Goal: Transaction & Acquisition: Purchase product/service

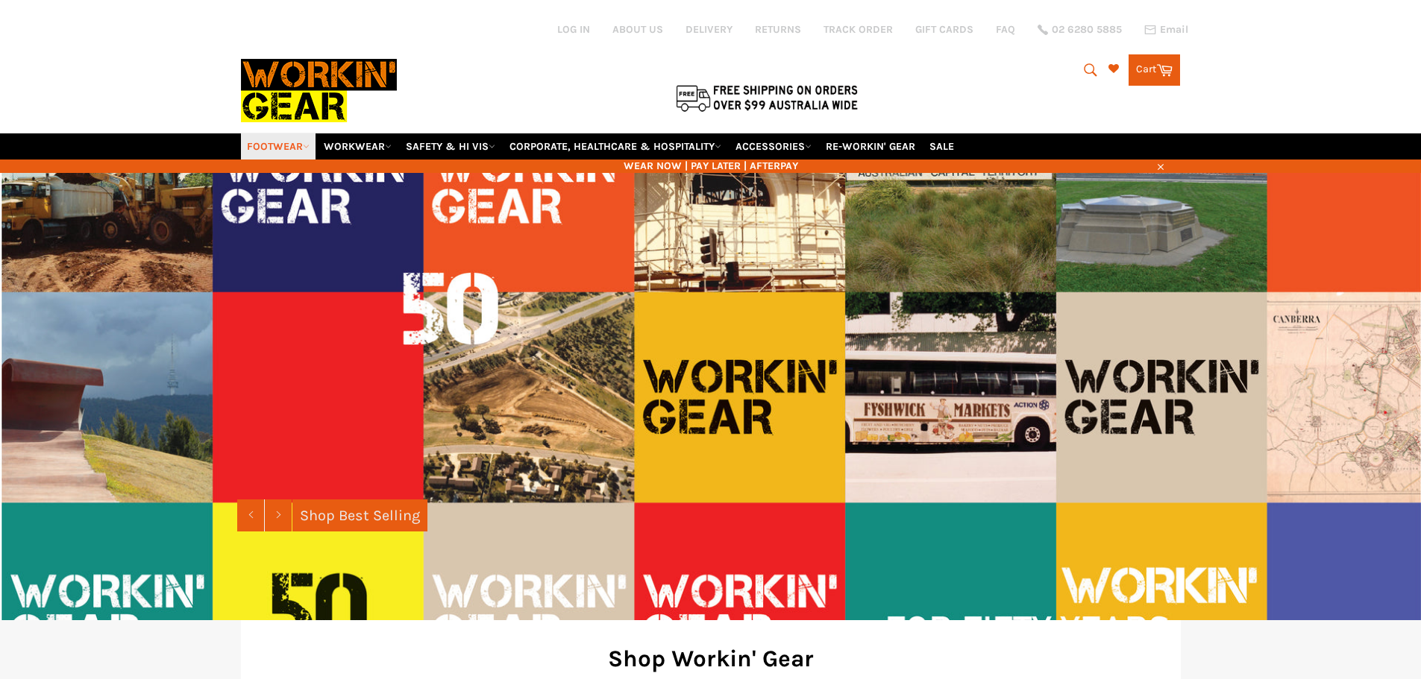
click at [301, 144] on link "FOOTWEAR" at bounding box center [278, 146] width 75 height 26
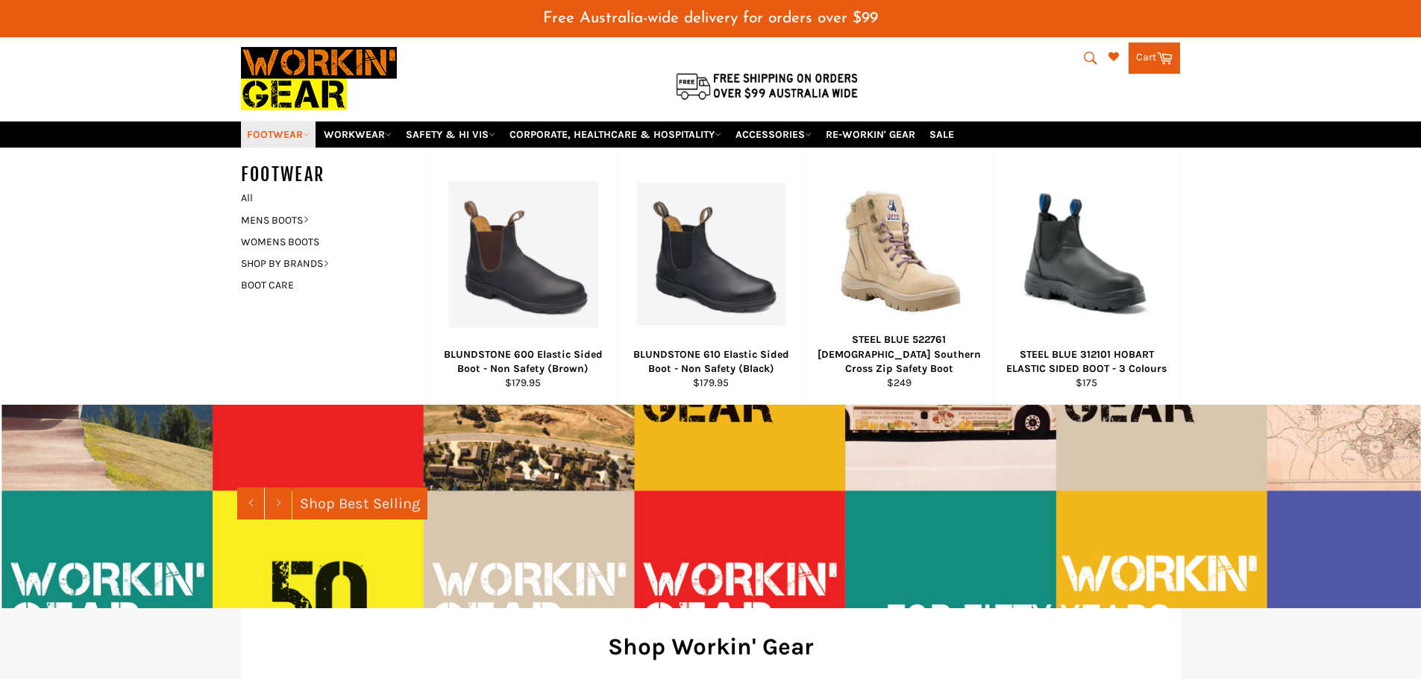
scroll to position [75, 0]
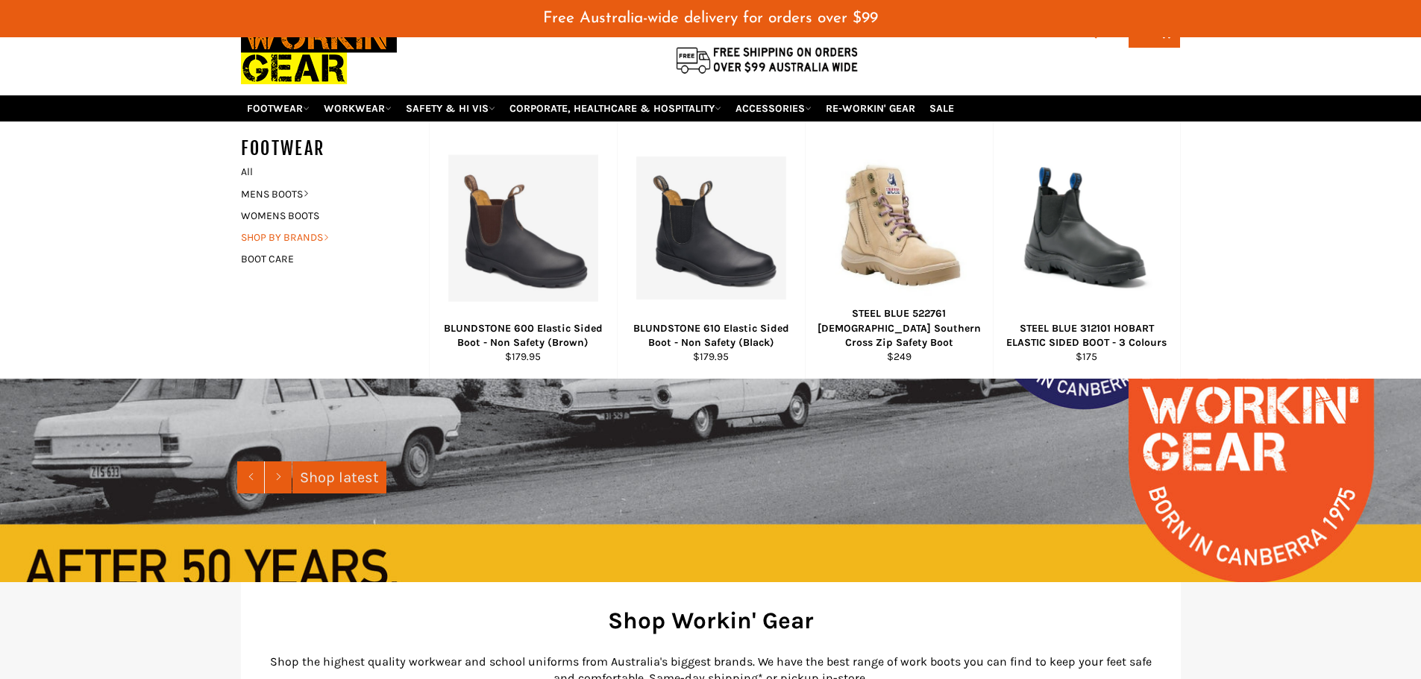
click at [303, 239] on link "SHOP BY BRANDS" at bounding box center [323, 238] width 180 height 22
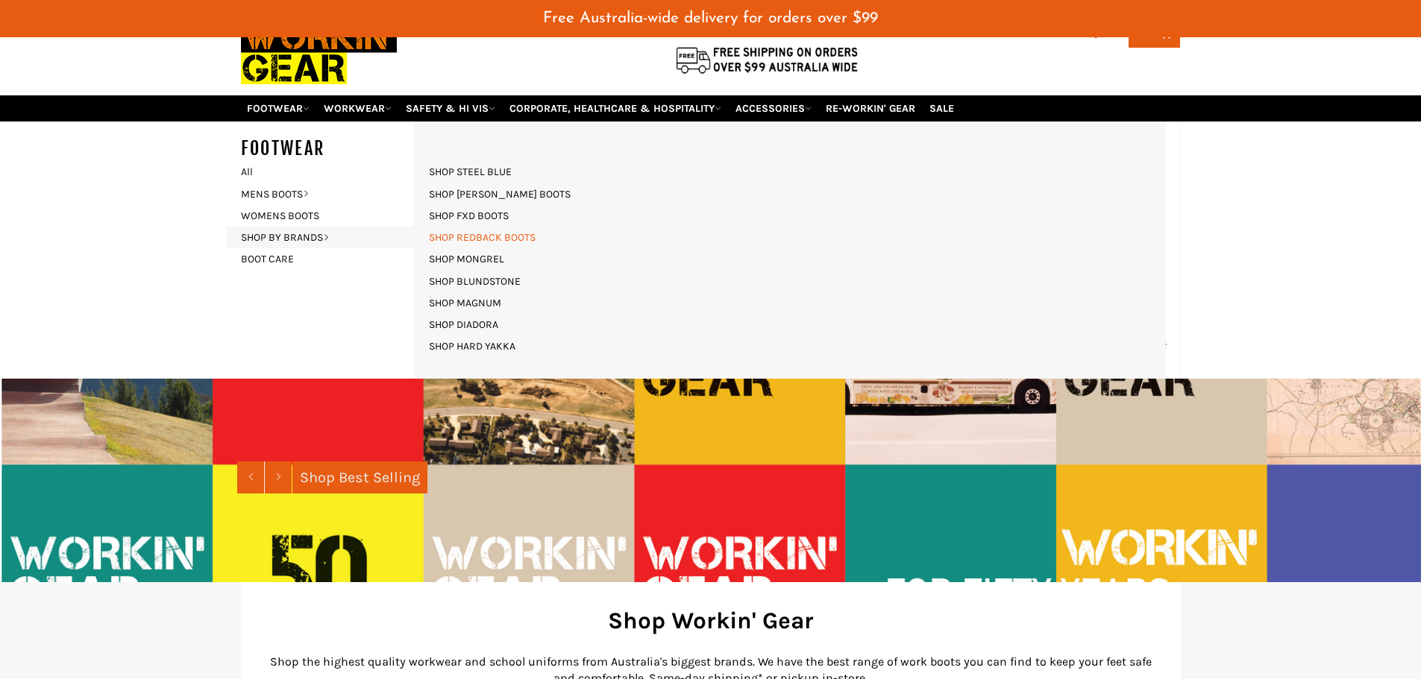
click at [469, 237] on link "SHOP REDBACK BOOTS" at bounding box center [482, 238] width 122 height 22
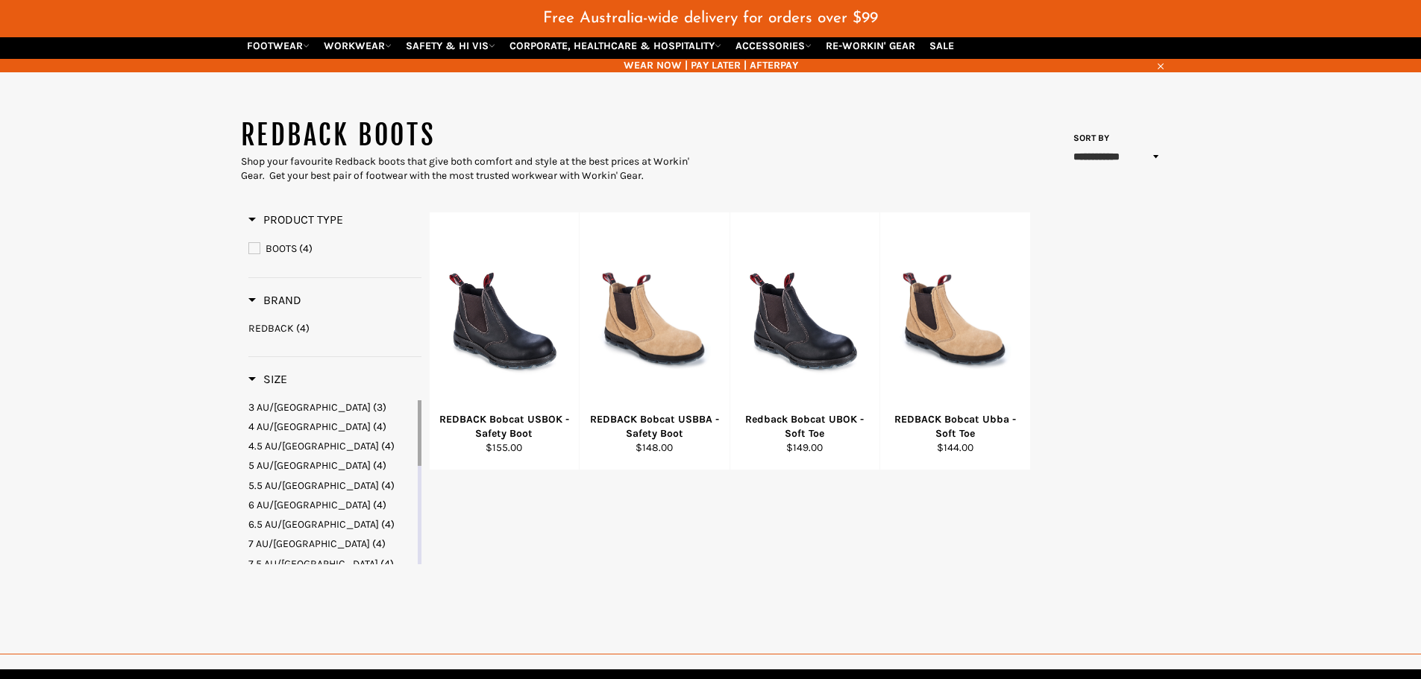
scroll to position [149, 0]
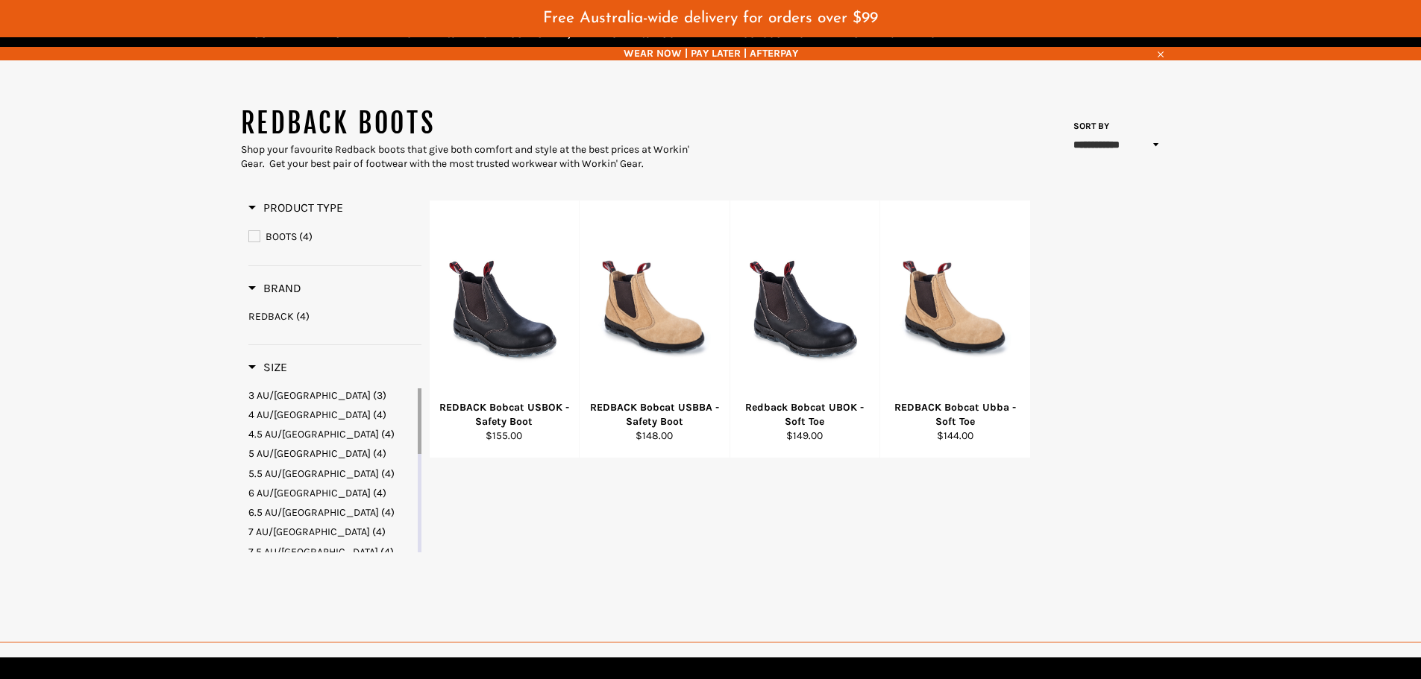
click at [277, 493] on span "6 AU/UK" at bounding box center [309, 493] width 122 height 13
click at [254, 286] on span "Brand" at bounding box center [274, 288] width 53 height 14
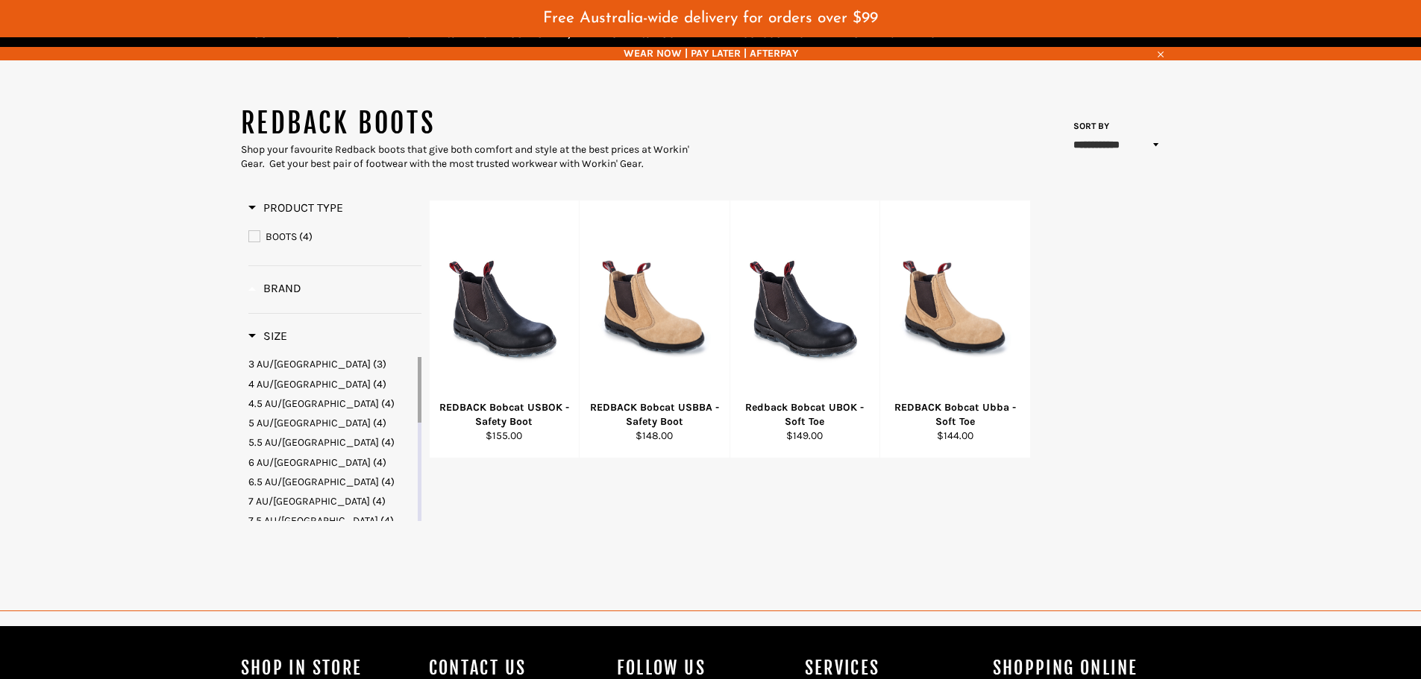
click at [254, 288] on span "Brand" at bounding box center [274, 288] width 53 height 14
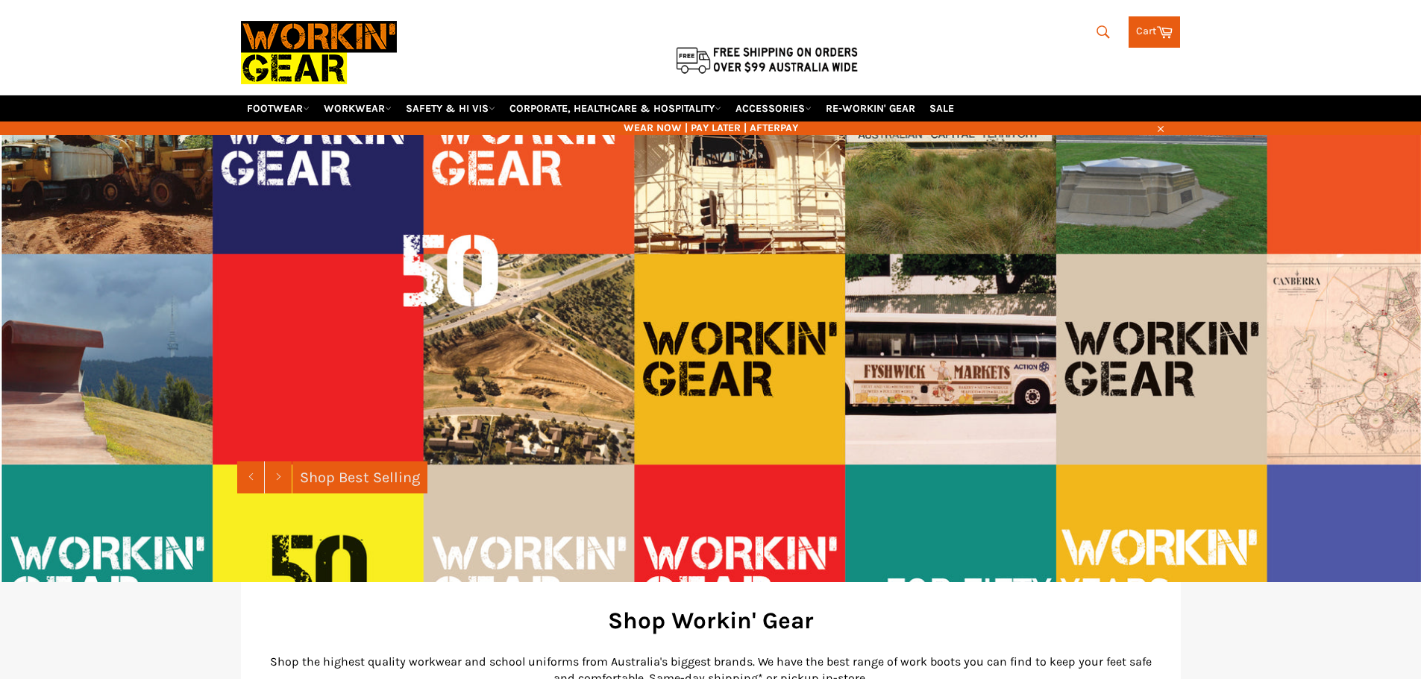
scroll to position [75, 0]
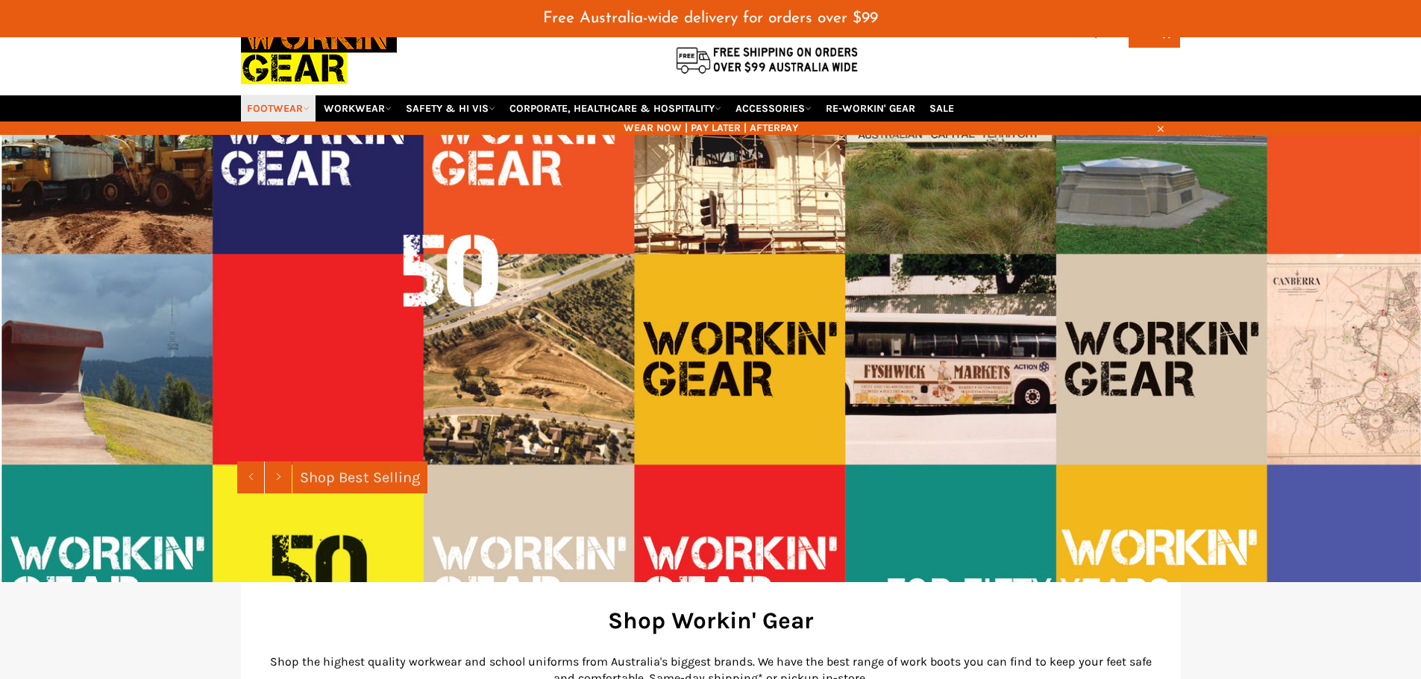
click at [290, 104] on link "FOOTWEAR" at bounding box center [278, 108] width 75 height 26
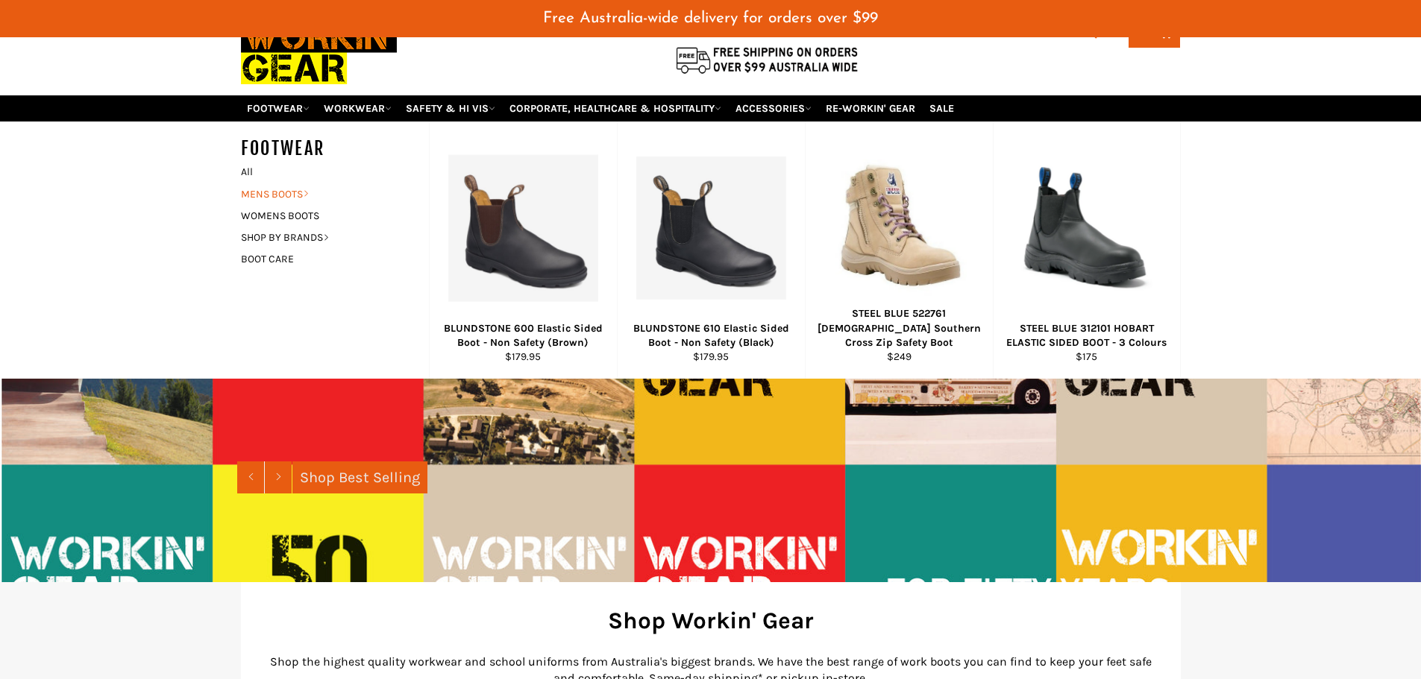
click at [291, 192] on link "MENS BOOTS" at bounding box center [323, 194] width 180 height 22
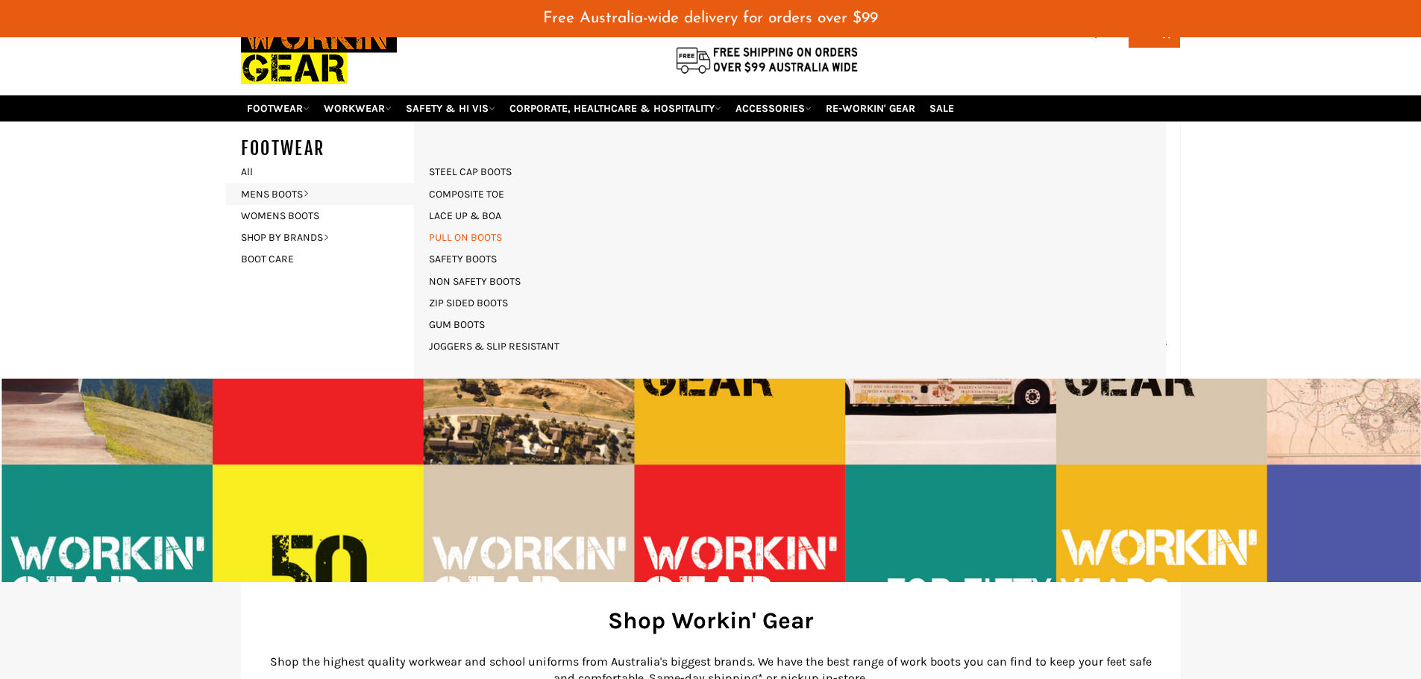
click at [458, 231] on link "PULL ON BOOTS" at bounding box center [465, 238] width 88 height 22
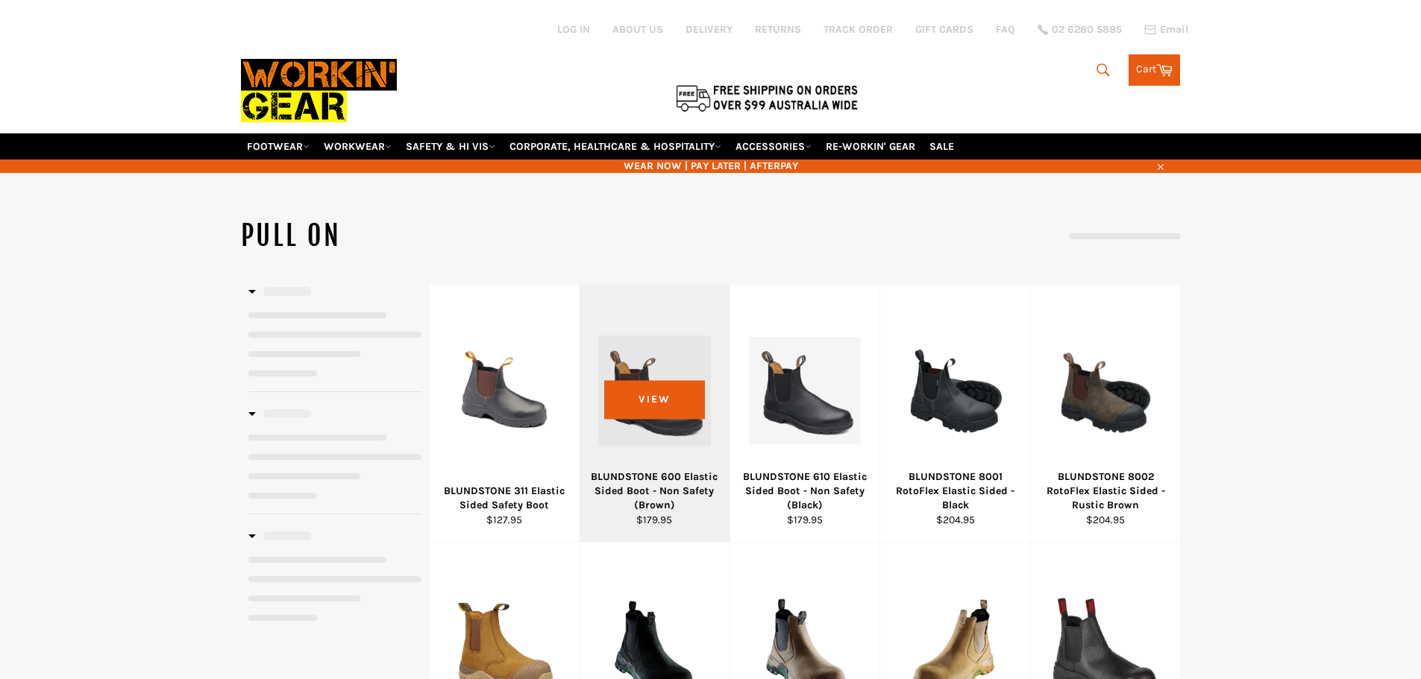
select select "**********"
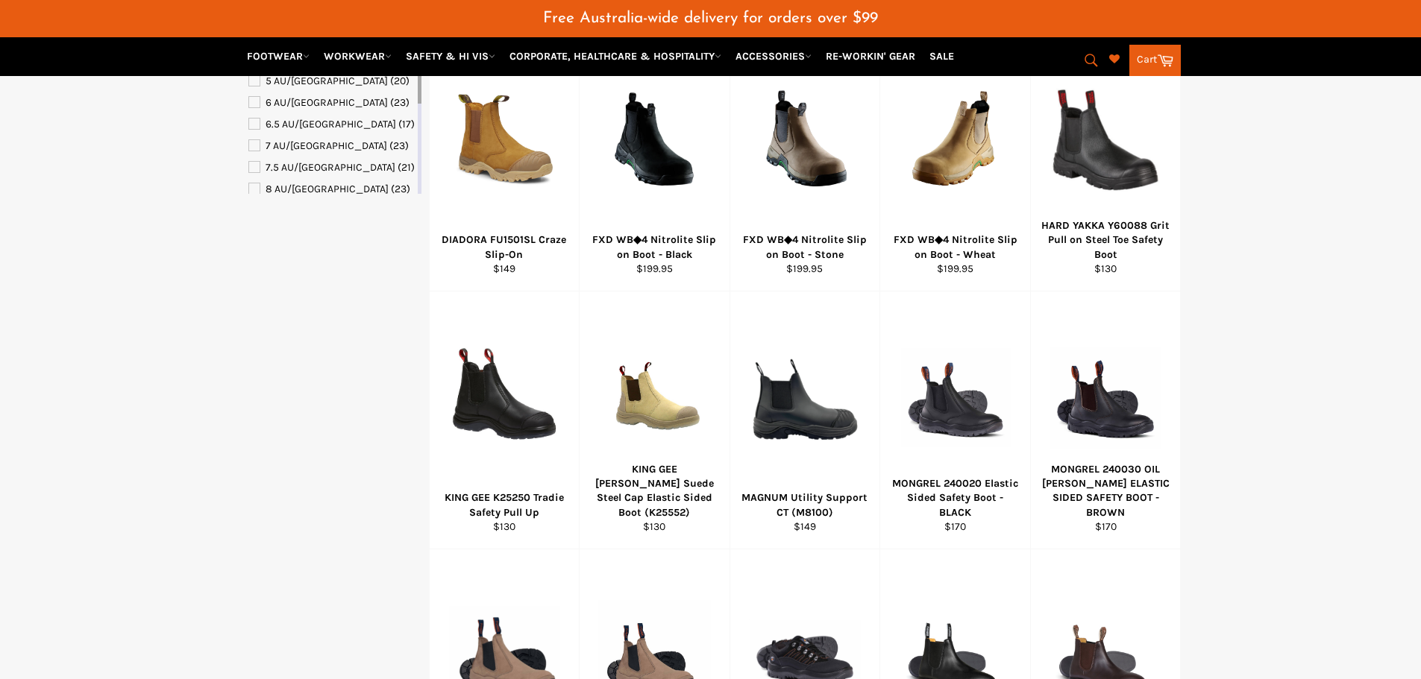
scroll to position [522, 0]
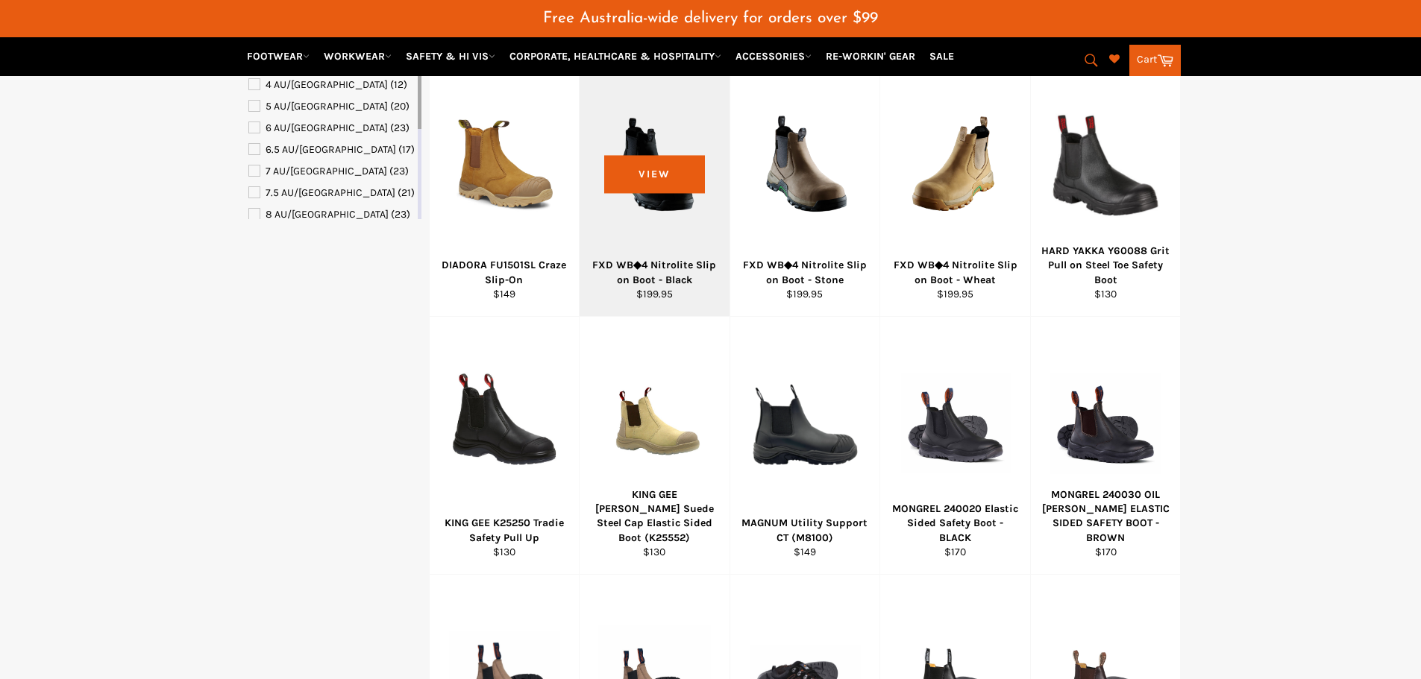
click at [676, 274] on div "FXD WB◆4 Nitrolite Slip on Boot - Black" at bounding box center [654, 272] width 131 height 29
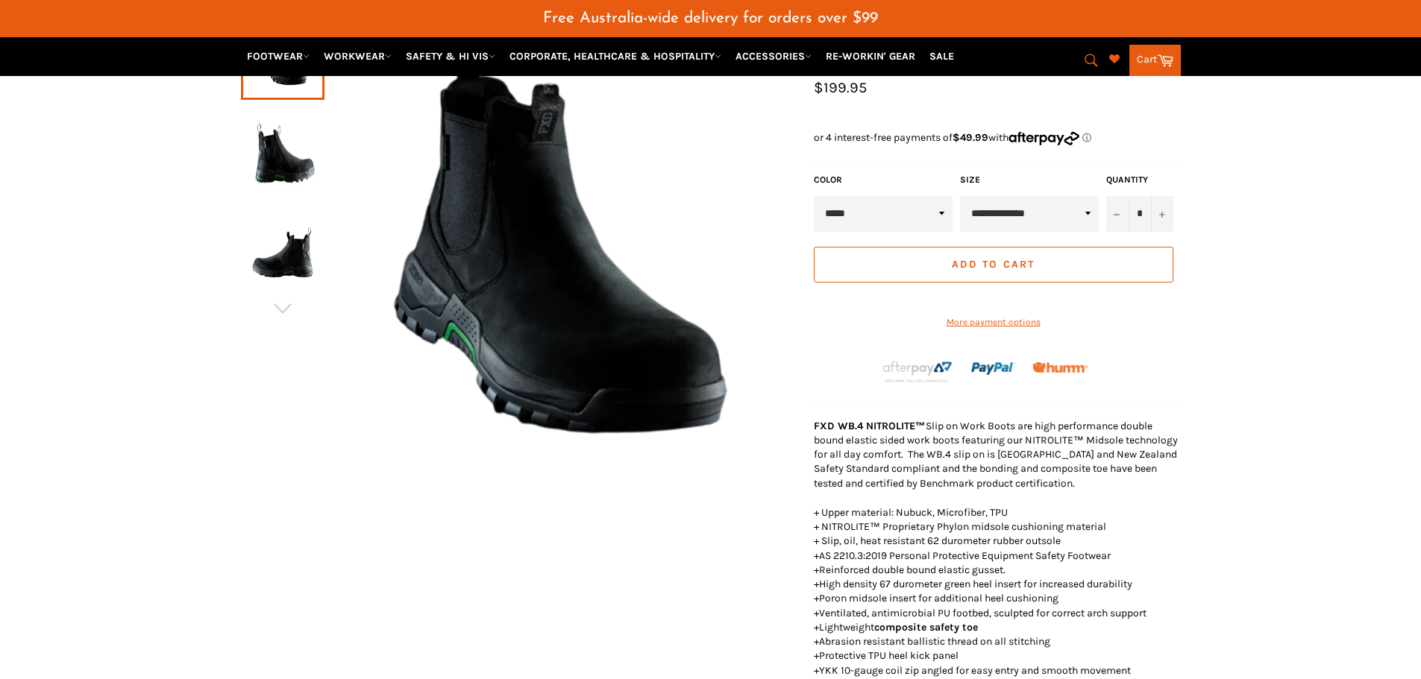
scroll to position [224, 0]
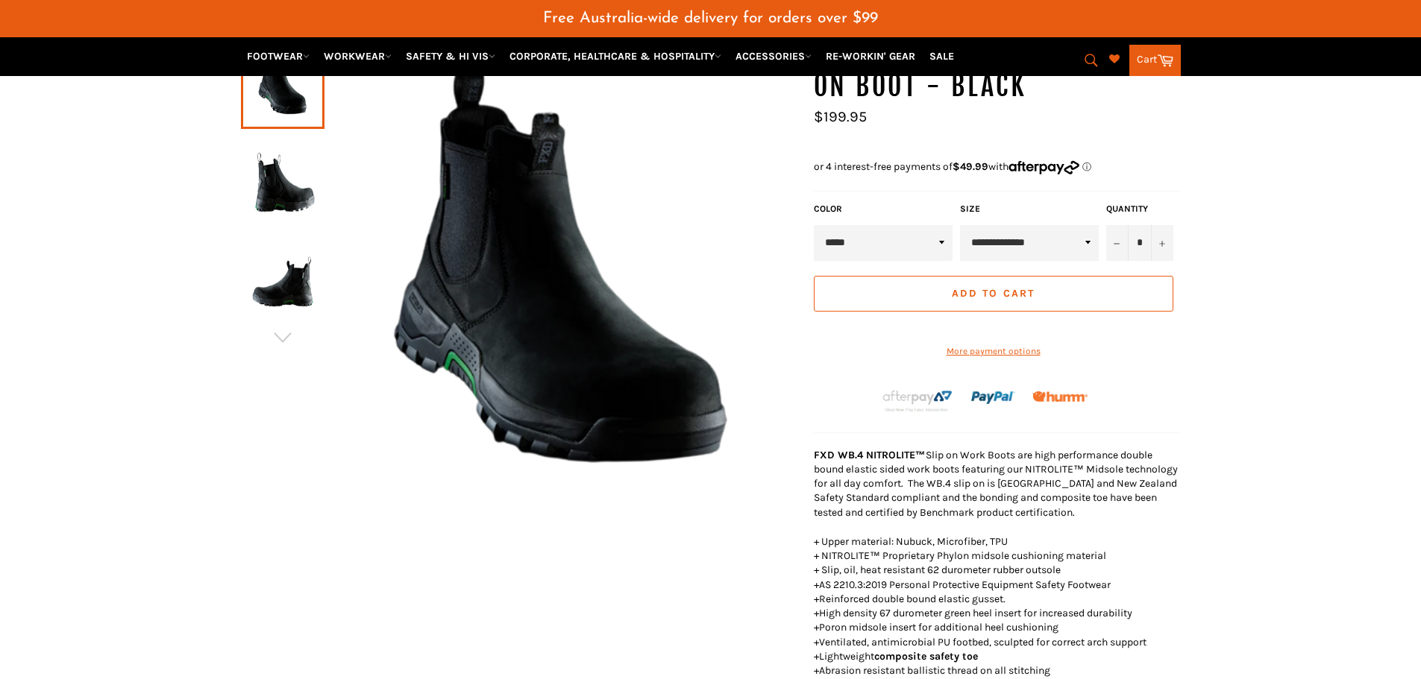
click at [628, 387] on img at bounding box center [561, 268] width 474 height 475
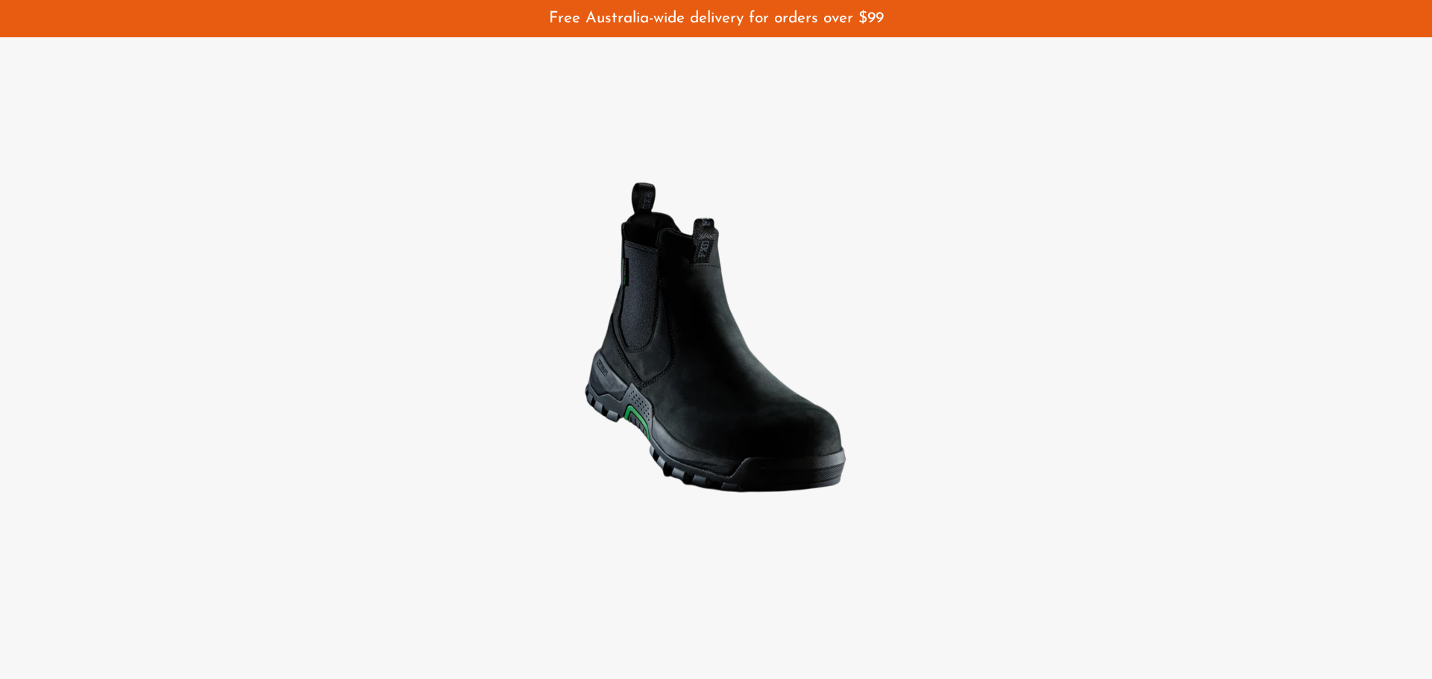
click at [764, 367] on img at bounding box center [716, 340] width 372 height 373
click at [714, 367] on img at bounding box center [716, 340] width 372 height 373
drag, startPoint x: 461, startPoint y: 229, endPoint x: 107, endPoint y: 81, distance: 384.1
click at [456, 227] on div at bounding box center [716, 339] width 1432 height 679
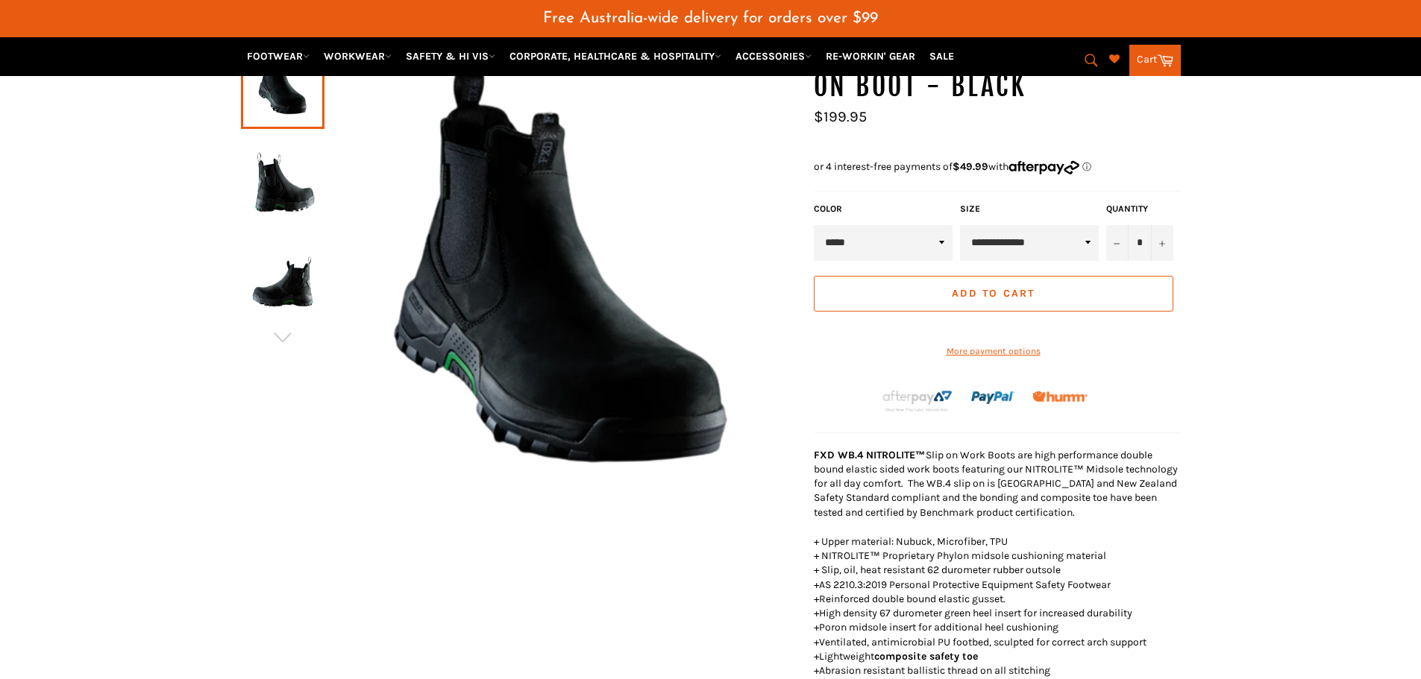
click at [279, 197] on img at bounding box center [282, 180] width 69 height 82
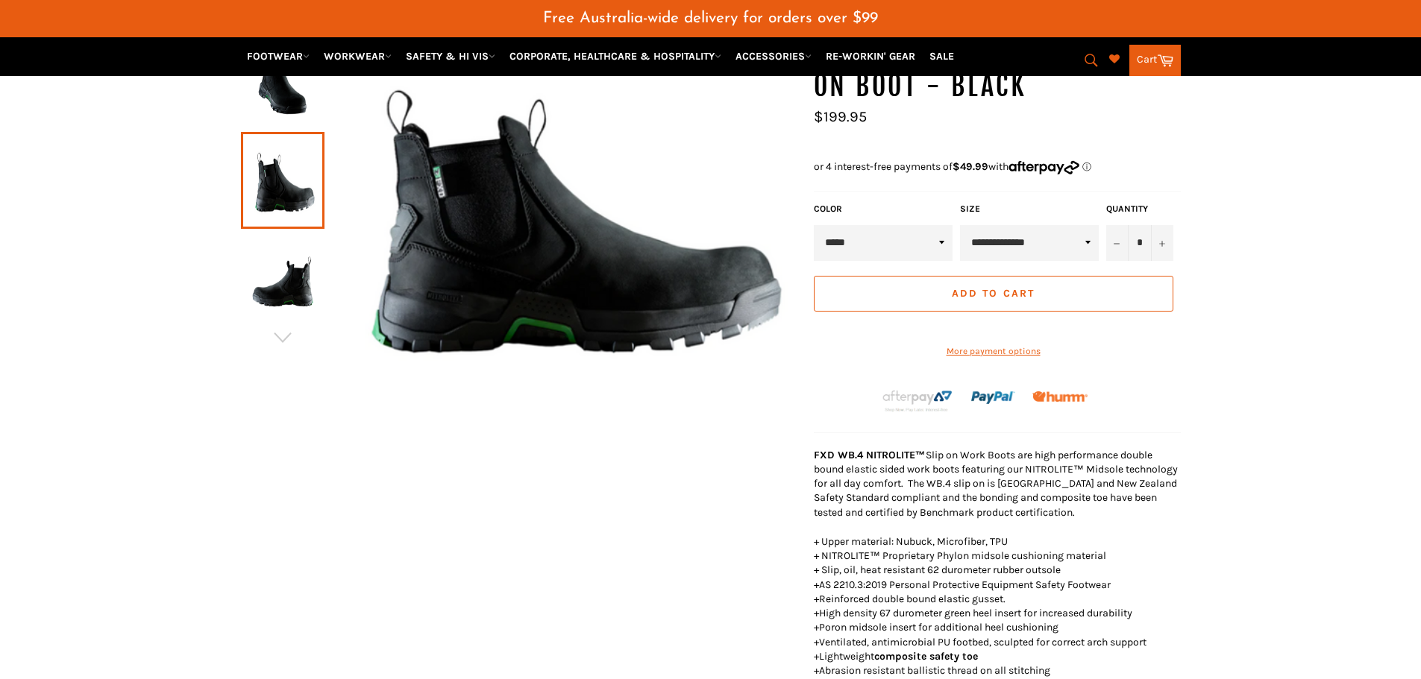
click at [283, 286] on img at bounding box center [282, 280] width 69 height 82
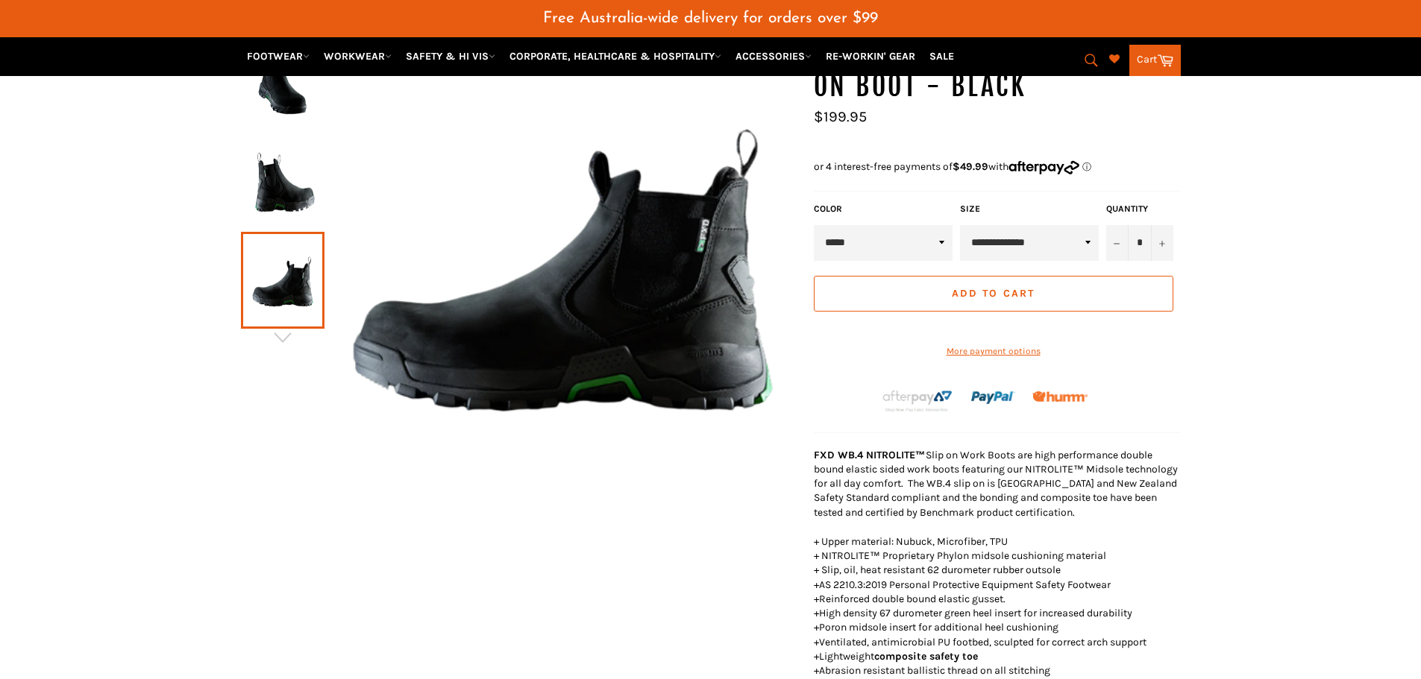
click at [291, 93] on img at bounding box center [282, 81] width 69 height 82
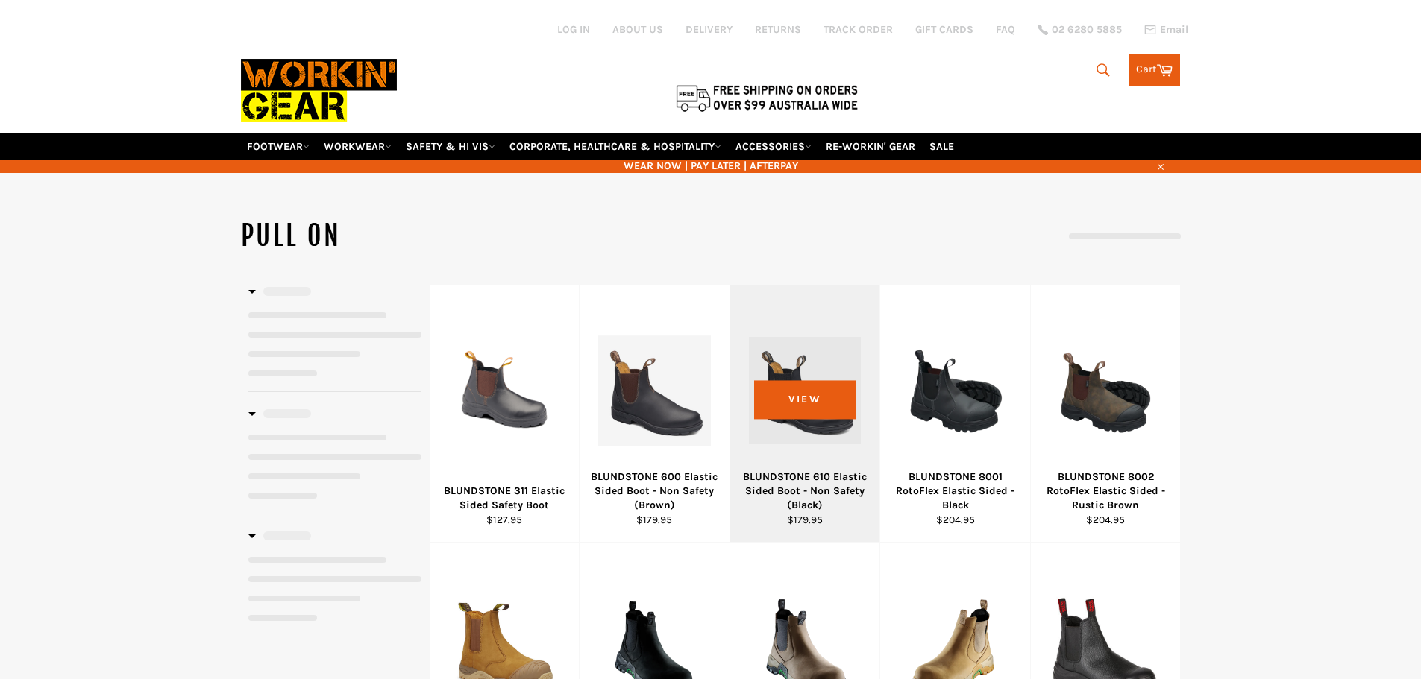
select select "**********"
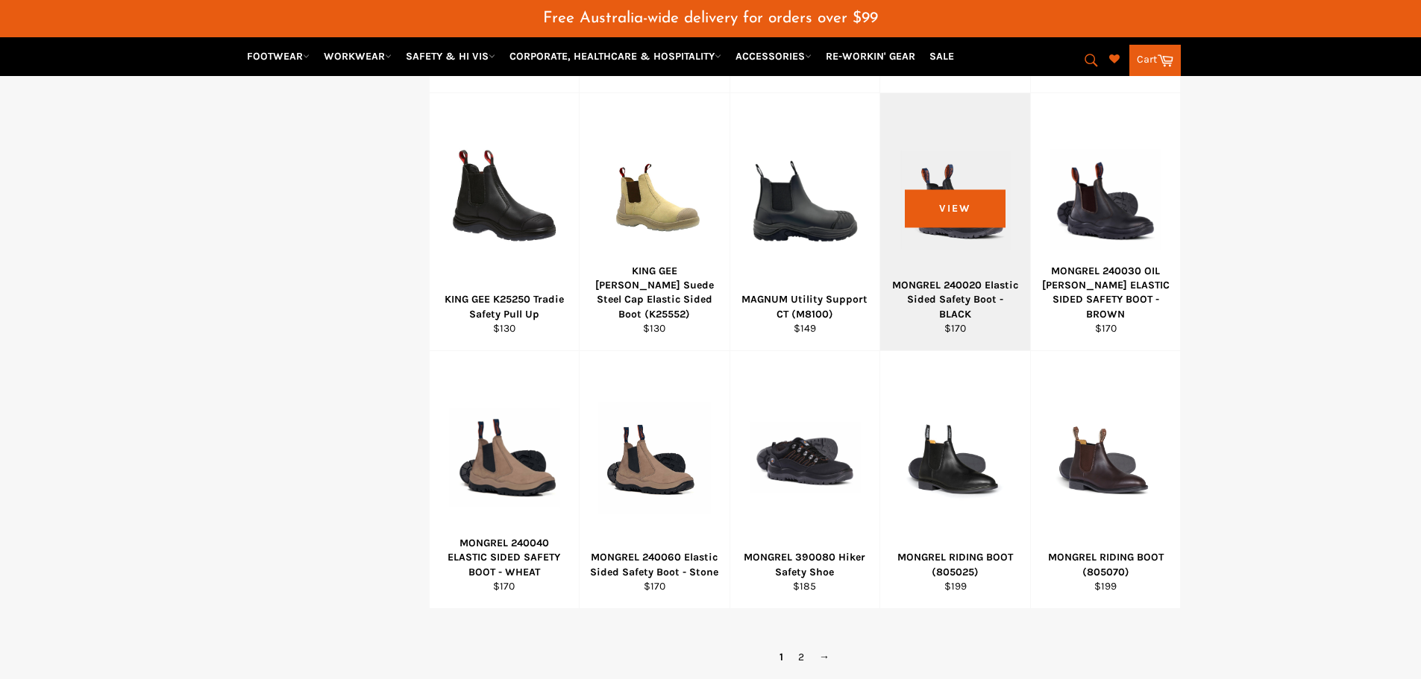
scroll to position [820, 0]
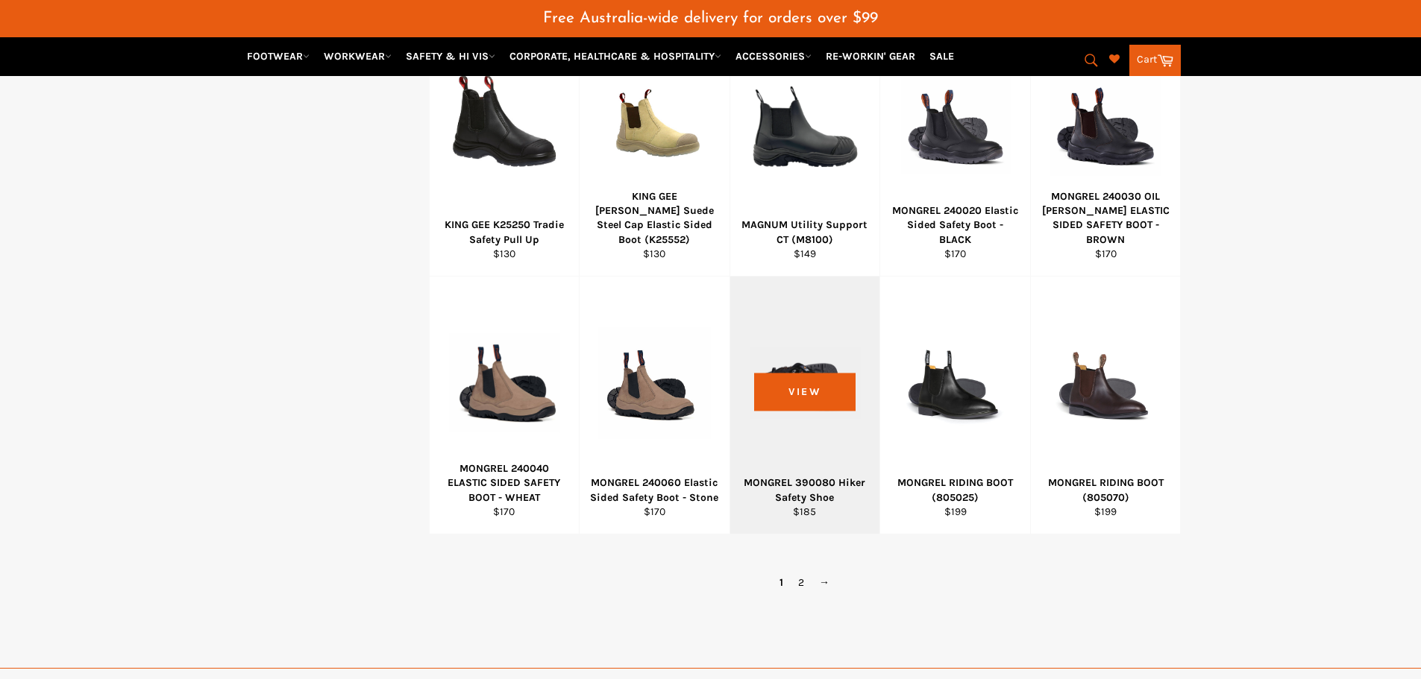
click at [827, 456] on div "View" at bounding box center [805, 405] width 150 height 257
